Goal: Task Accomplishment & Management: Manage account settings

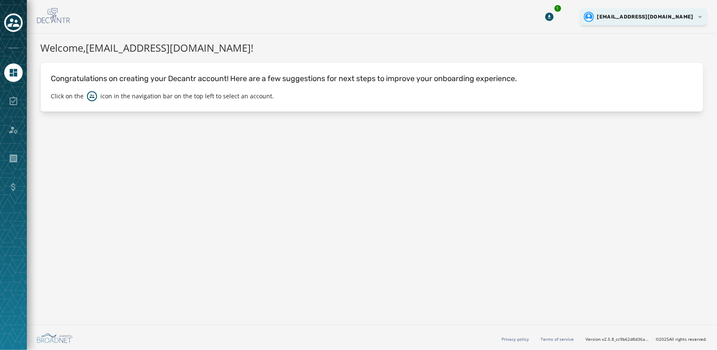
click at [699, 11] on html "Skip To Main Content 1 jmccauliffe+3@broadnet.us Welcome, jmccauliffe+3@broadne…" at bounding box center [358, 175] width 717 height 350
click at [637, 31] on p "Logout" at bounding box center [631, 32] width 16 height 7
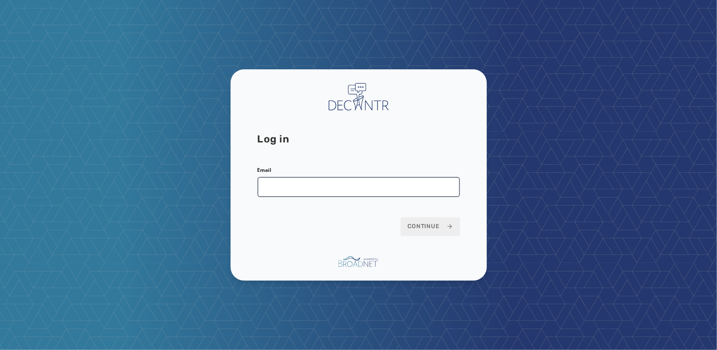
click at [358, 187] on input "Email" at bounding box center [358, 187] width 202 height 20
click at [319, 188] on input "Email" at bounding box center [358, 187] width 202 height 20
type input "**********"
click at [401, 217] on button "Continue" at bounding box center [430, 226] width 59 height 18
